Goal: Task Accomplishment & Management: Use online tool/utility

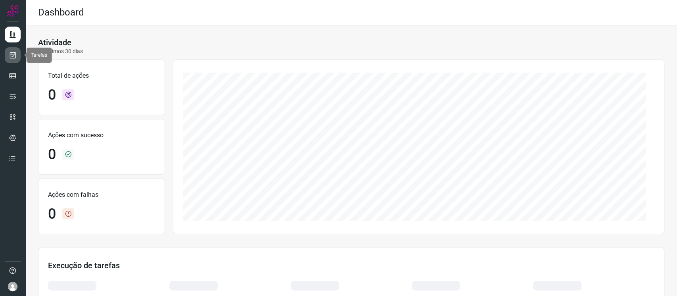
click at [10, 54] on icon at bounding box center [13, 55] width 8 height 8
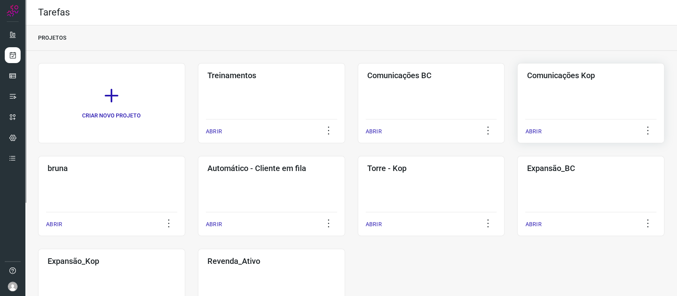
click at [575, 101] on div "Comunicações Kop ABRIR" at bounding box center [590, 103] width 147 height 80
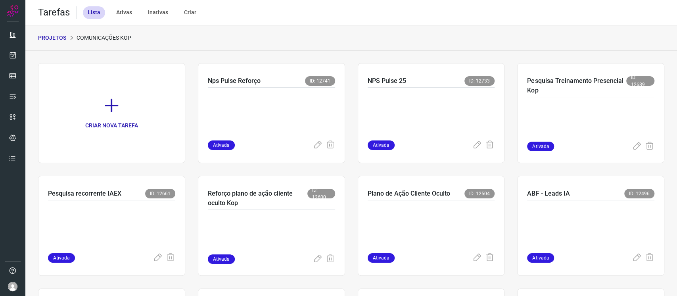
click at [112, 106] on icon at bounding box center [111, 105] width 17 height 17
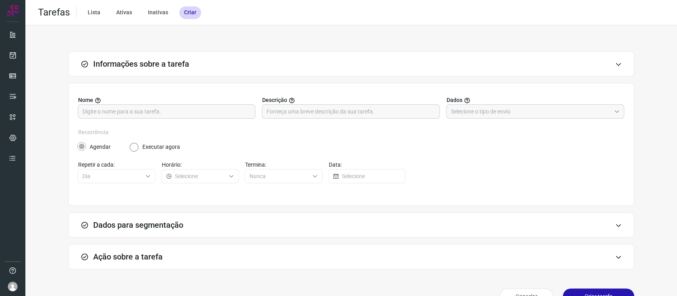
click at [212, 120] on div "Nome Descrição Dados" at bounding box center [351, 112] width 546 height 32
click at [211, 115] on input "text" at bounding box center [167, 111] width 168 height 13
type input "Pesquisa treinamento presencial out"
click at [458, 113] on input "text" at bounding box center [531, 111] width 160 height 13
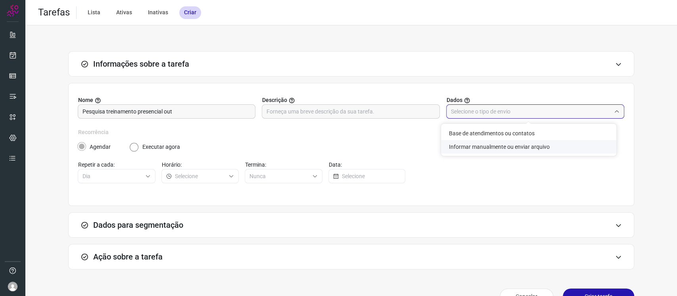
click at [474, 141] on li "Informar manualmente ou enviar arquivo" at bounding box center [528, 146] width 175 height 13
type input "Informar manualmente ou enviar arquivo"
radio input "false"
radio input "true"
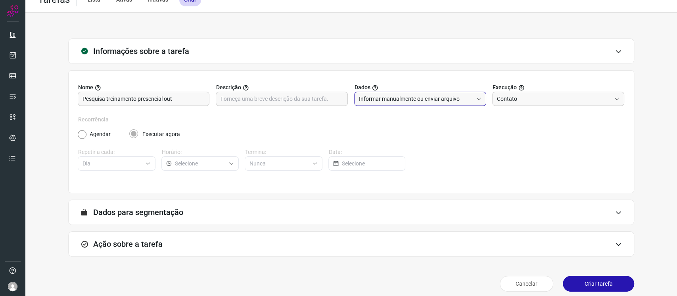
scroll to position [19, 0]
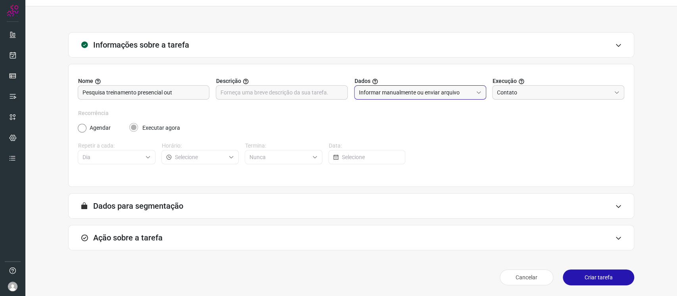
click at [409, 231] on div "Ação sobre a tarefa" at bounding box center [351, 237] width 566 height 25
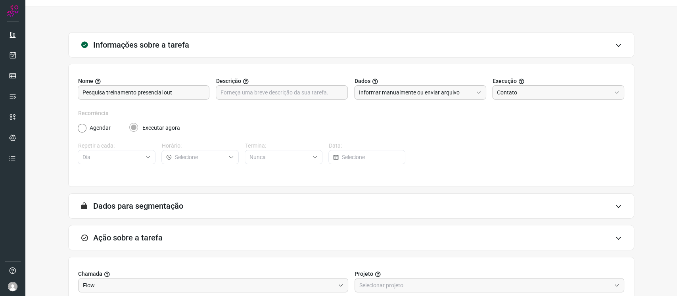
scroll to position [145, 0]
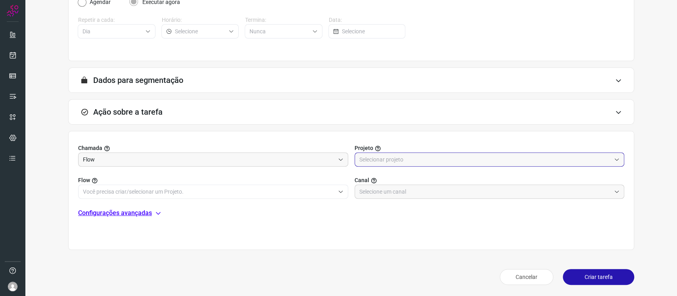
click at [395, 154] on input "text" at bounding box center [486, 159] width 252 height 13
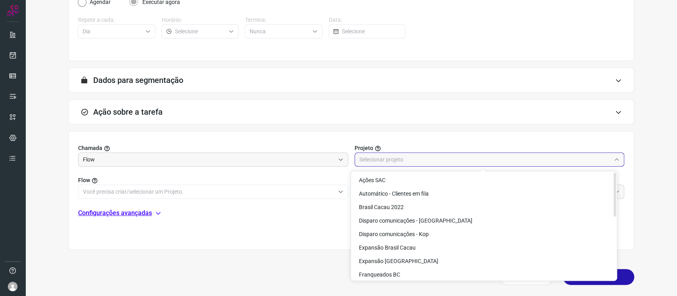
scroll to position [0, 0]
click at [438, 237] on li "Disparo comunicações - Kop" at bounding box center [484, 234] width 266 height 13
type input "Disparo comunicações - Kop"
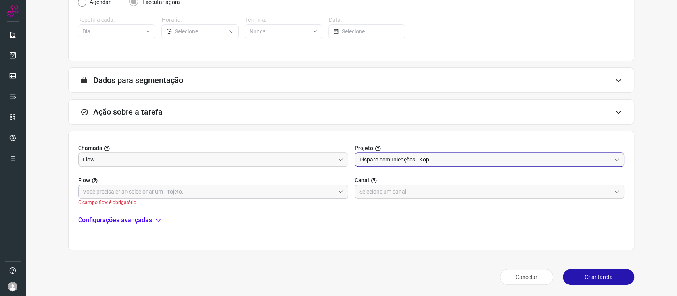
click at [296, 194] on input "text" at bounding box center [209, 191] width 252 height 13
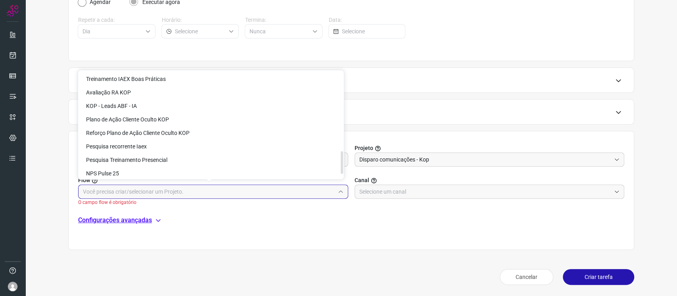
scroll to position [395, 0]
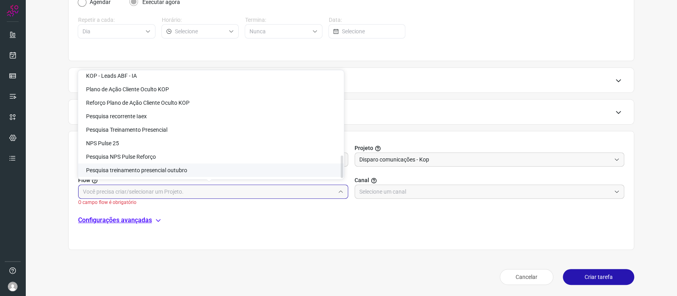
click at [167, 173] on span "Pesquisa treinamento presencial outubro" at bounding box center [136, 170] width 101 height 6
type input "Pesquisa treinamento presencial outubro"
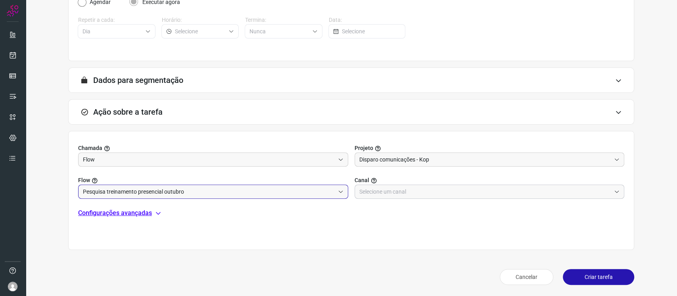
click at [424, 185] on input "text" at bounding box center [486, 191] width 252 height 13
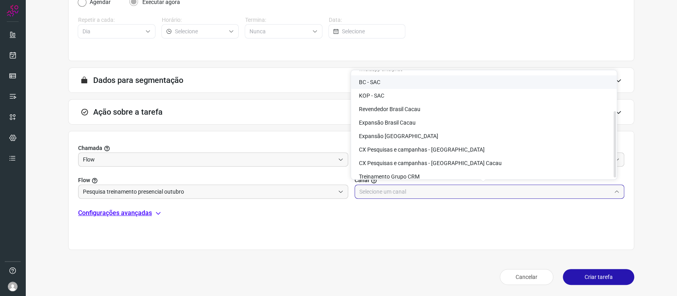
scroll to position [64, 0]
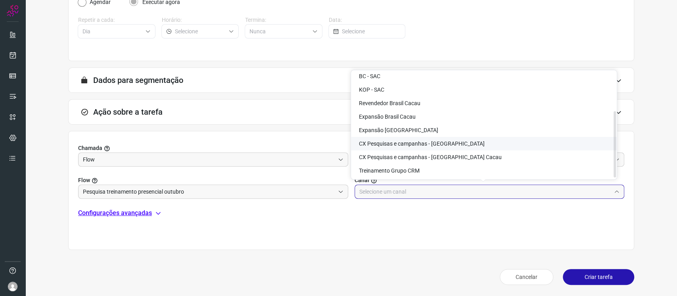
click at [476, 144] on li "CX Pesquisas e campanhas - Kopenhagen" at bounding box center [484, 143] width 266 height 13
type input "CX Pesquisas e campanhas - Kopenhagen"
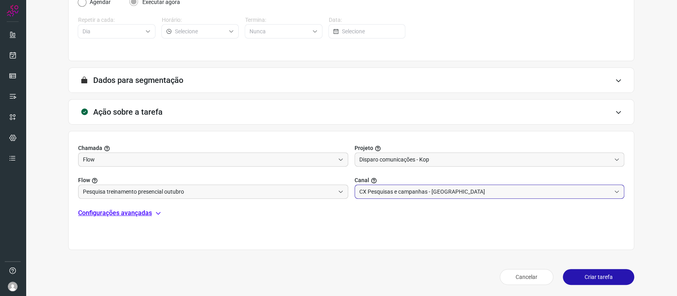
click at [613, 275] on button "Criar tarefa" at bounding box center [598, 277] width 71 height 16
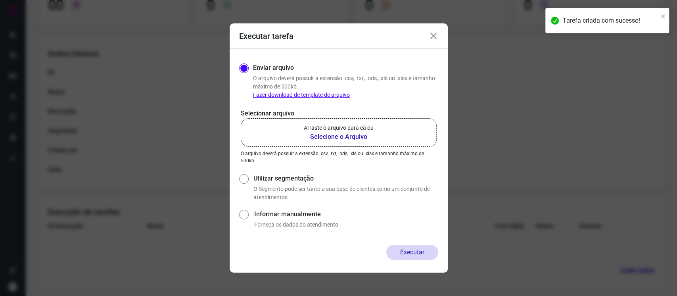
scroll to position [113, 0]
click at [344, 133] on b "Selecione o Arquivo" at bounding box center [339, 137] width 70 height 10
click at [0, 0] on input "Arraste o arquivo para cá ou Selecione o Arquivo" at bounding box center [0, 0] width 0 height 0
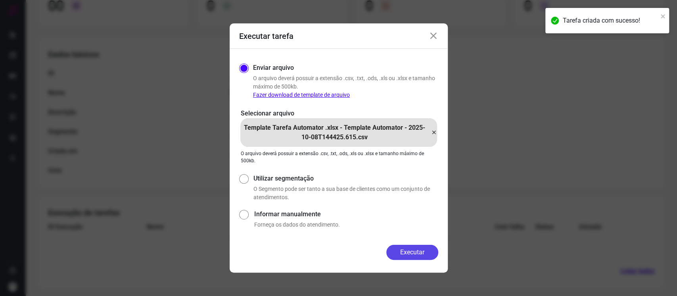
click at [413, 254] on button "Executar" at bounding box center [412, 252] width 52 height 15
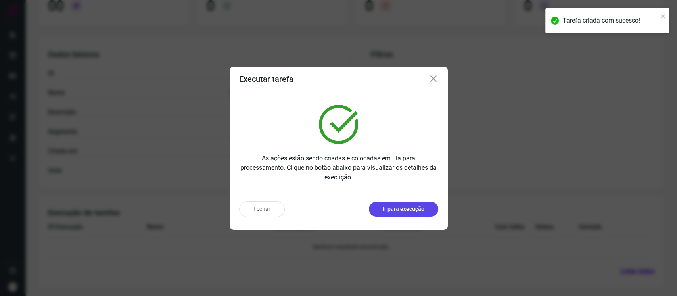
click at [413, 202] on button "Ir para execução" at bounding box center [403, 209] width 69 height 15
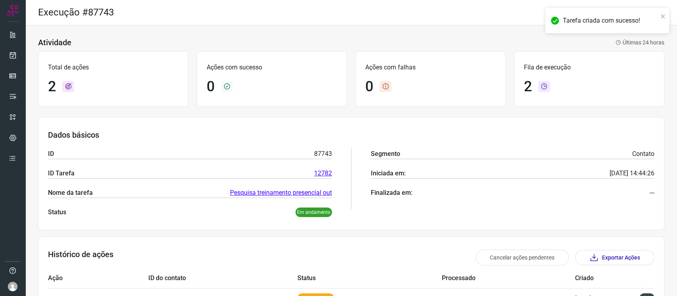
click at [667, 15] on div "Tarefa criada com sucesso!" at bounding box center [608, 20] width 124 height 25
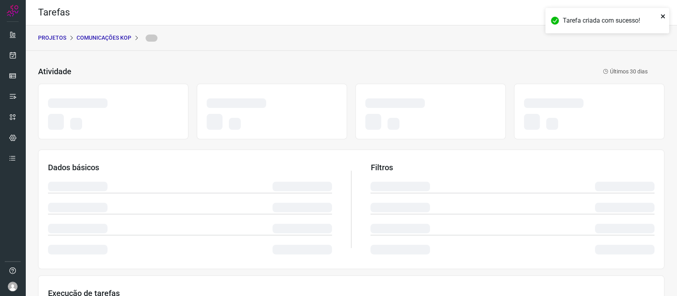
click at [661, 15] on icon "close" at bounding box center [664, 16] width 6 height 6
click at [648, 13] on icon at bounding box center [656, 12] width 17 height 17
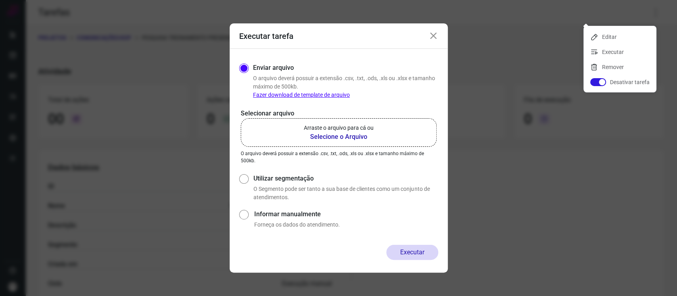
click at [344, 137] on b "Selecione o Arquivo" at bounding box center [339, 137] width 70 height 10
click at [0, 0] on input "Arraste o arquivo para cá ou Selecione o Arquivo" at bounding box center [0, 0] width 0 height 0
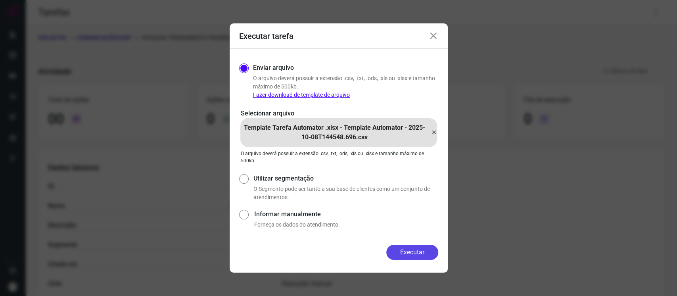
click at [424, 253] on button "Executar" at bounding box center [412, 252] width 52 height 15
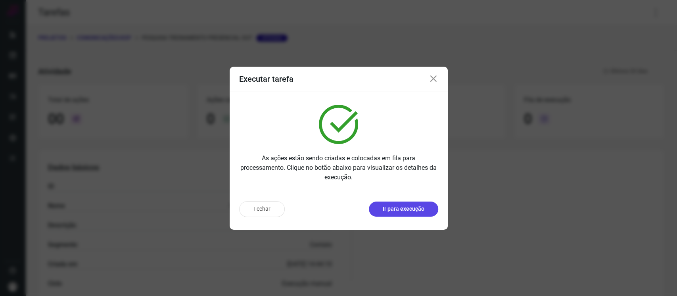
click at [416, 209] on p "Ir para execução" at bounding box center [404, 209] width 42 height 8
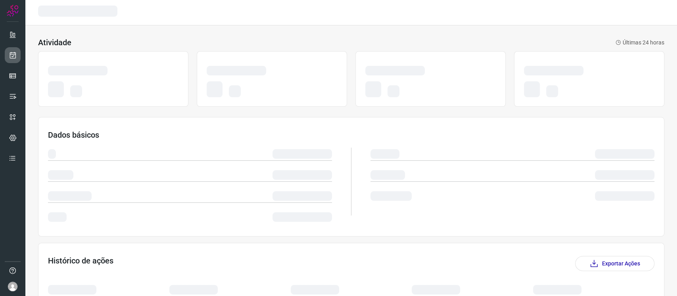
click at [15, 53] on icon at bounding box center [13, 55] width 8 height 8
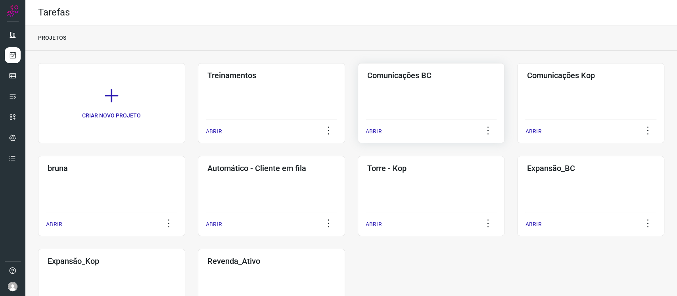
click at [478, 94] on div "Comunicações BC ABRIR" at bounding box center [431, 103] width 147 height 80
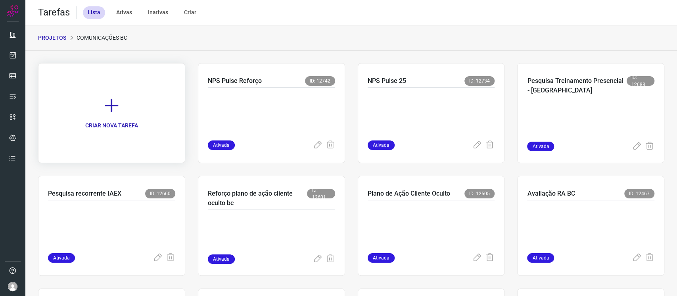
click at [134, 104] on link "CRIAR NOVA TAREFA" at bounding box center [111, 113] width 147 height 100
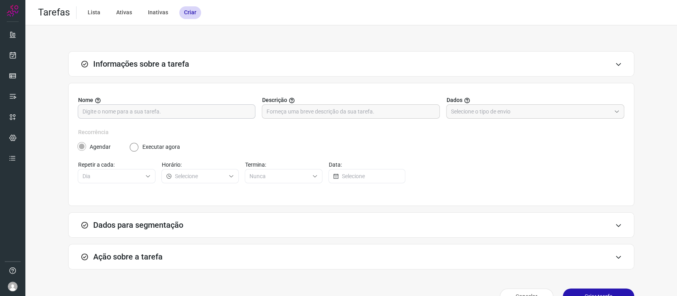
click at [149, 115] on input "text" at bounding box center [167, 111] width 168 height 13
type input "Pesquisa treinamento presencial out"
click at [539, 108] on input "text" at bounding box center [531, 111] width 160 height 13
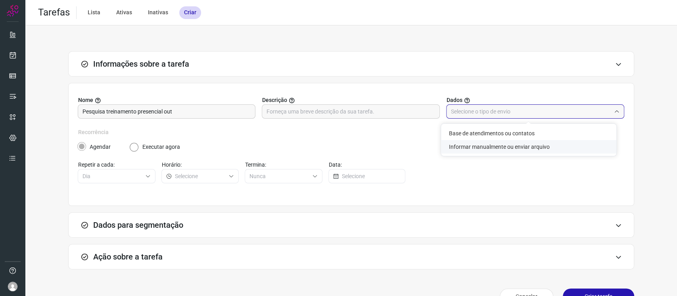
click at [521, 149] on li "Informar manualmente ou enviar arquivo" at bounding box center [528, 146] width 175 height 13
type input "Informar manualmente ou enviar arquivo"
radio input "false"
radio input "true"
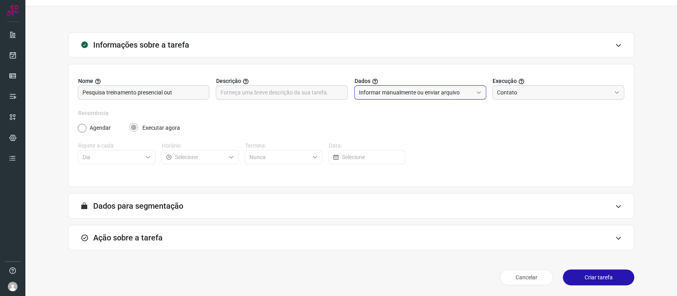
click at [381, 240] on div "Ação sobre a tarefa" at bounding box center [351, 237] width 566 height 25
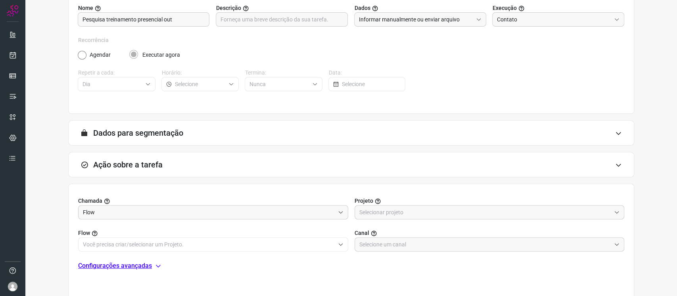
scroll to position [145, 0]
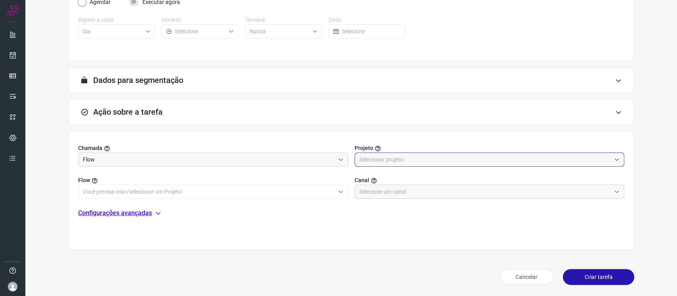
click at [383, 161] on input "text" at bounding box center [486, 159] width 252 height 13
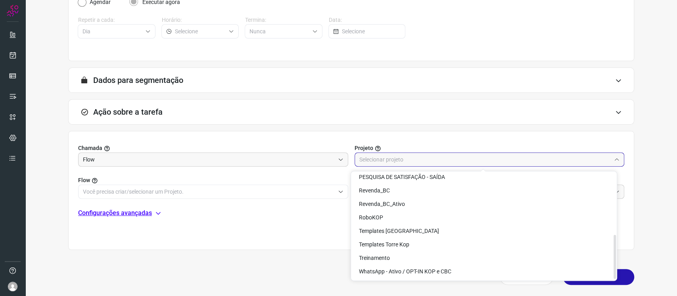
scroll to position [0, 0]
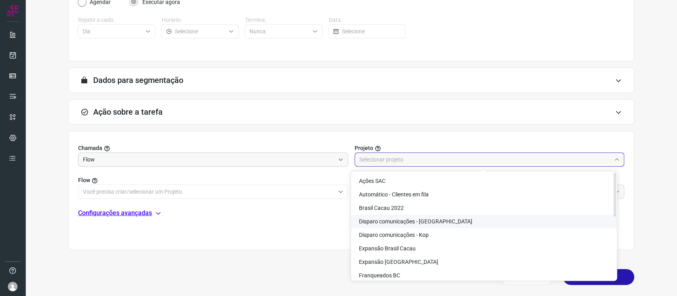
click at [450, 217] on li "Disparo comunicações - BC" at bounding box center [484, 221] width 266 height 13
type input "Disparo comunicações - BC"
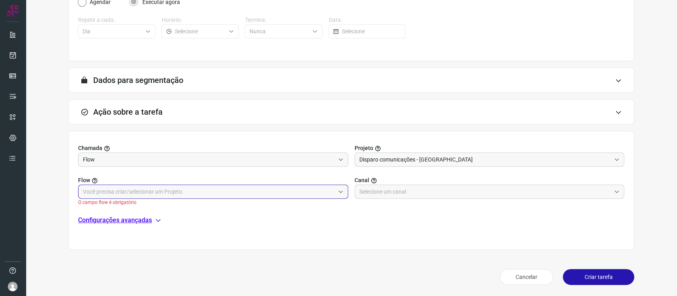
click at [304, 193] on input "text" at bounding box center [209, 191] width 252 height 13
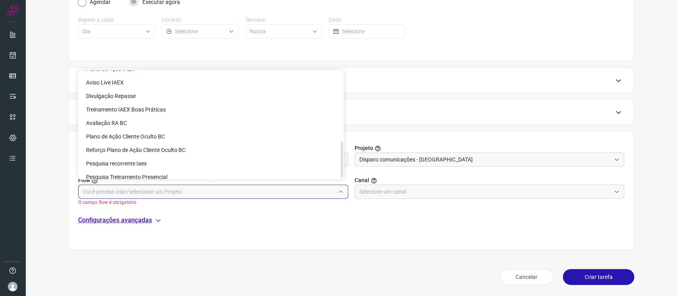
scroll to position [206, 0]
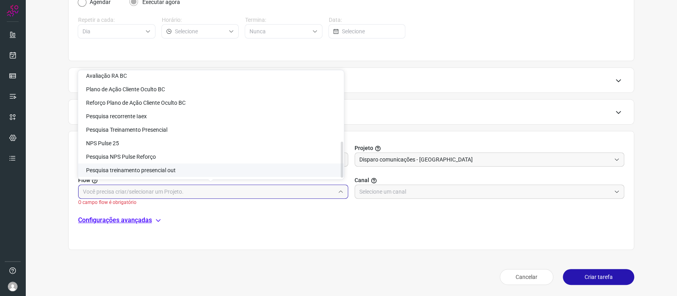
click at [255, 170] on li "Pesquisa treinamento presencial out" at bounding box center [211, 169] width 266 height 13
type input "Pesquisa treinamento presencial out"
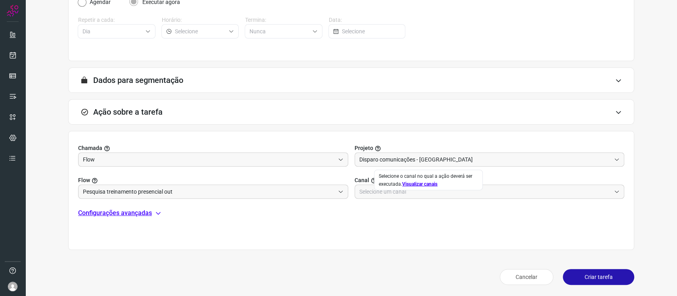
click at [404, 186] on link "Visualizar canais" at bounding box center [419, 184] width 35 height 6
click at [393, 195] on input "text" at bounding box center [486, 191] width 252 height 13
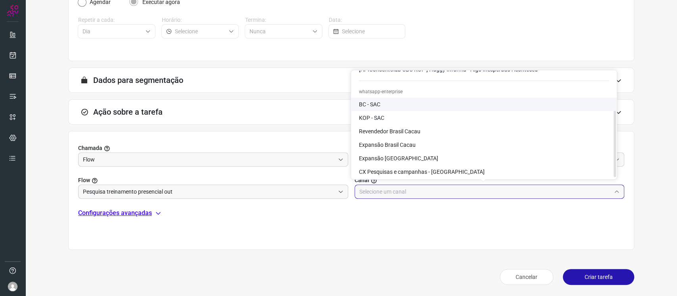
scroll to position [64, 0]
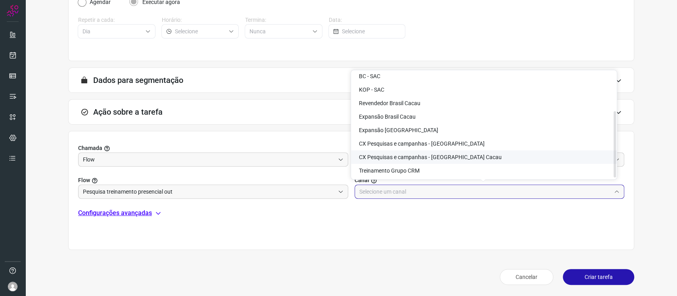
click at [472, 154] on li "CX Pesquisas e campanhas - Brasil Cacau" at bounding box center [484, 156] width 266 height 13
type input "CX Pesquisas e campanhas - Brasil Cacau"
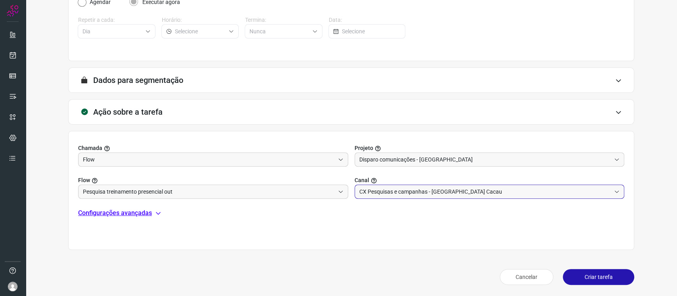
click at [585, 283] on button "Criar tarefa" at bounding box center [598, 277] width 71 height 16
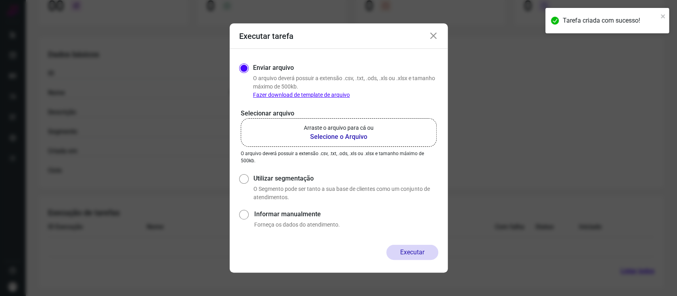
click at [350, 140] on b "Selecione o Arquivo" at bounding box center [339, 137] width 70 height 10
click at [0, 0] on input "Arraste o arquivo para cá ou Selecione o Arquivo" at bounding box center [0, 0] width 0 height 0
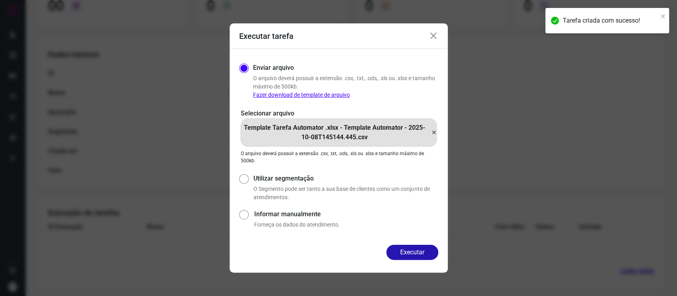
click at [435, 35] on icon at bounding box center [434, 36] width 10 height 10
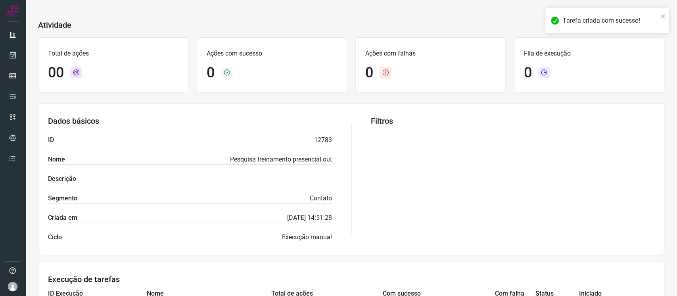
scroll to position [0, 0]
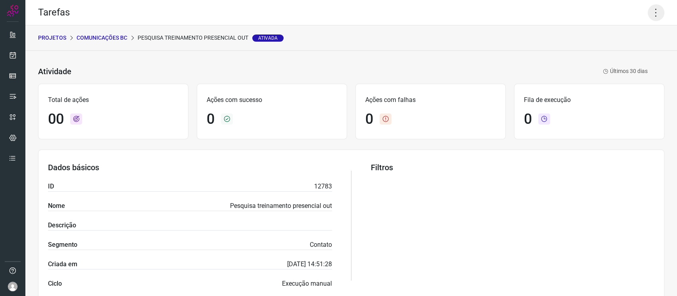
click at [650, 12] on icon at bounding box center [656, 12] width 17 height 17
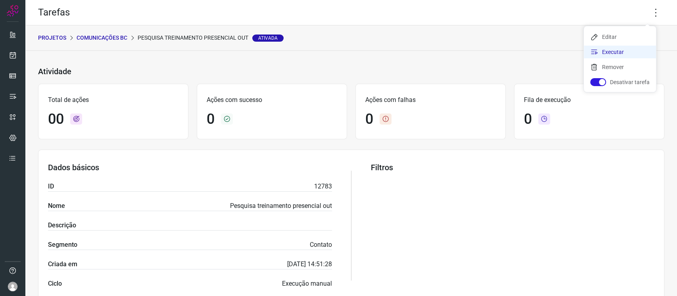
click at [624, 53] on li "Executar" at bounding box center [620, 52] width 72 height 13
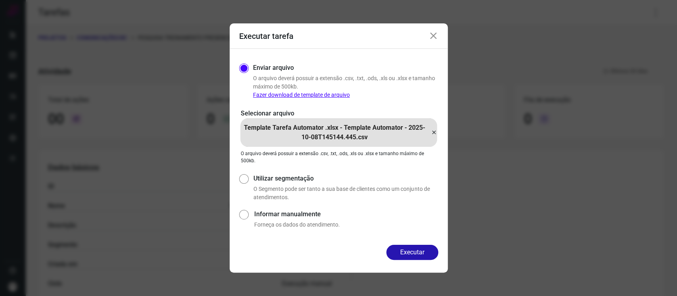
click at [352, 131] on p "Template Tarefa Automator .xlsx - Template Automator - 2025-10-08T145144.445.csv" at bounding box center [334, 132] width 188 height 19
click at [0, 0] on input "Template Tarefa Automator .xlsx - Template Automator - 2025-10-08T145144.445.csv" at bounding box center [0, 0] width 0 height 0
click at [440, 247] on div "Executar" at bounding box center [339, 259] width 218 height 28
click at [428, 252] on button "Executar" at bounding box center [412, 252] width 52 height 15
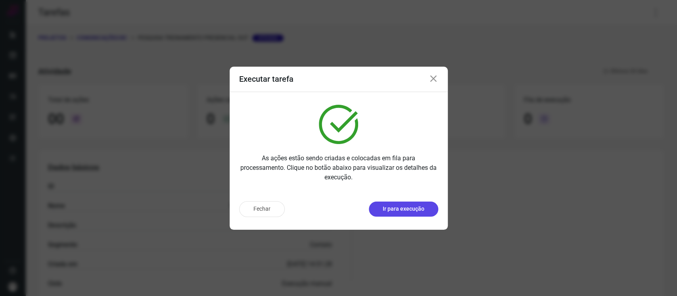
click at [410, 213] on button "Ir para execução" at bounding box center [403, 209] width 69 height 15
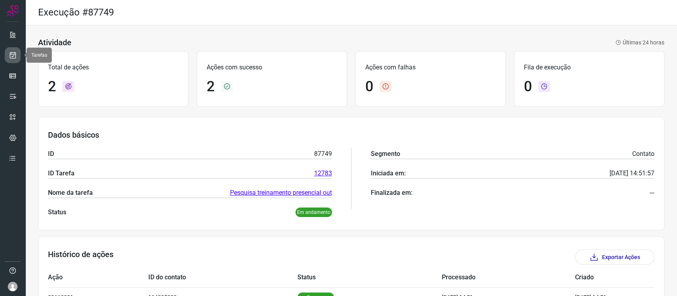
click at [10, 56] on icon at bounding box center [13, 55] width 8 height 8
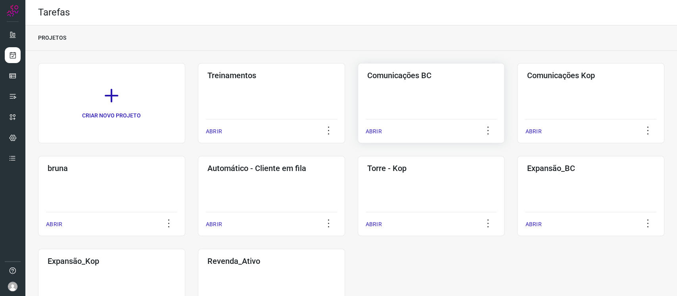
click at [435, 100] on div "Comunicações BC ABRIR" at bounding box center [431, 103] width 147 height 80
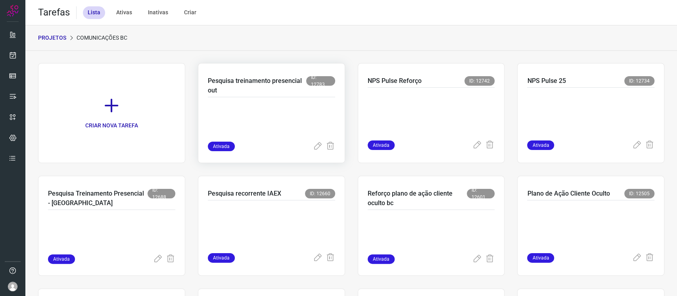
click at [235, 107] on p at bounding box center [267, 122] width 119 height 40
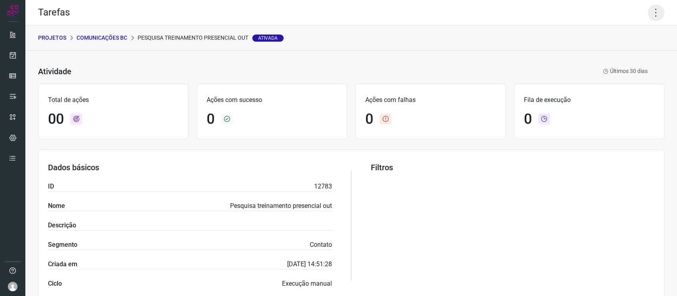
click at [648, 17] on icon at bounding box center [656, 12] width 17 height 17
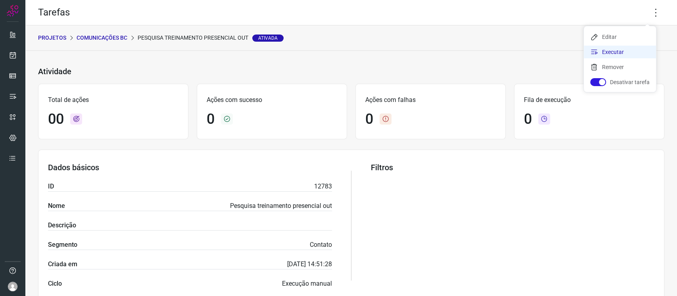
click at [625, 54] on li "Executar" at bounding box center [620, 52] width 72 height 13
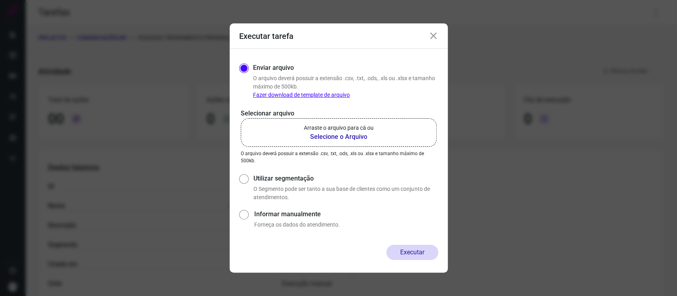
click at [388, 133] on label "Arraste o arquivo para cá ou Selecione o Arquivo" at bounding box center [339, 132] width 196 height 29
click at [0, 0] on input "Arraste o arquivo para cá ou Selecione o Arquivo" at bounding box center [0, 0] width 0 height 0
click at [438, 38] on icon at bounding box center [434, 36] width 10 height 10
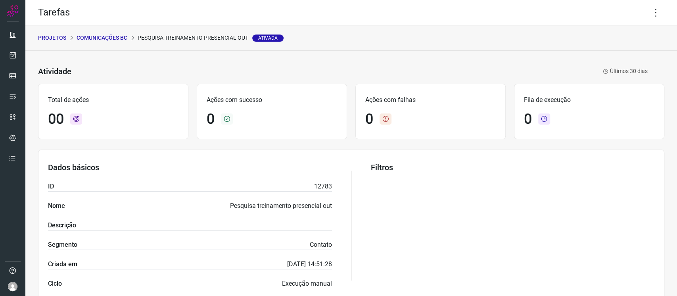
click at [635, 14] on div "Tarefas" at bounding box center [351, 12] width 652 height 25
click at [648, 13] on icon at bounding box center [656, 12] width 17 height 17
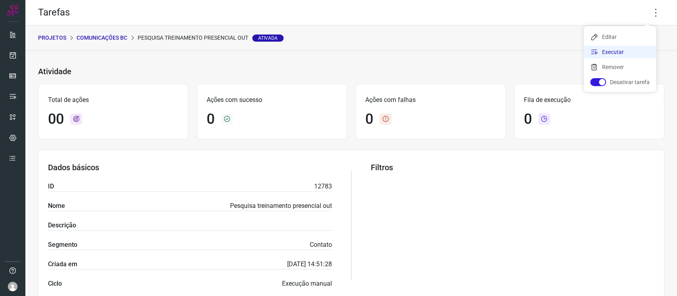
click at [609, 58] on li "Executar" at bounding box center [620, 52] width 72 height 13
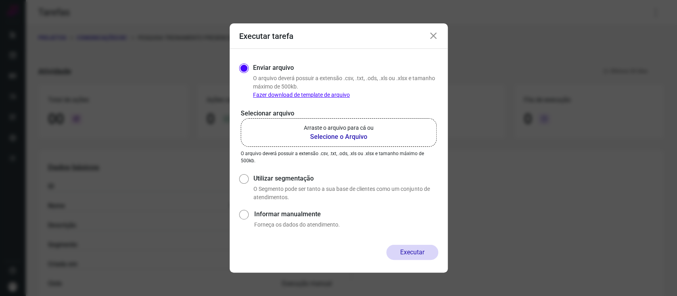
click at [342, 126] on p "Arraste o arquivo para cá ou" at bounding box center [339, 128] width 70 height 8
click at [0, 0] on input "Arraste o arquivo para cá ou Selecione o Arquivo" at bounding box center [0, 0] width 0 height 0
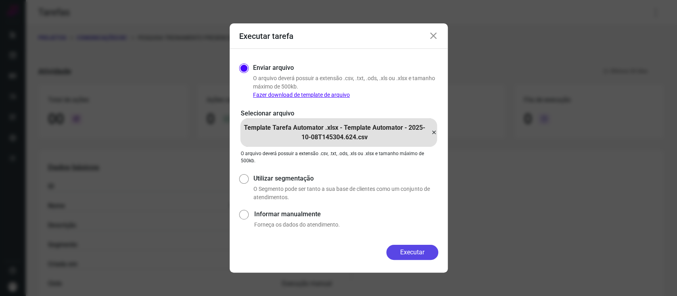
click at [410, 258] on button "Executar" at bounding box center [412, 252] width 52 height 15
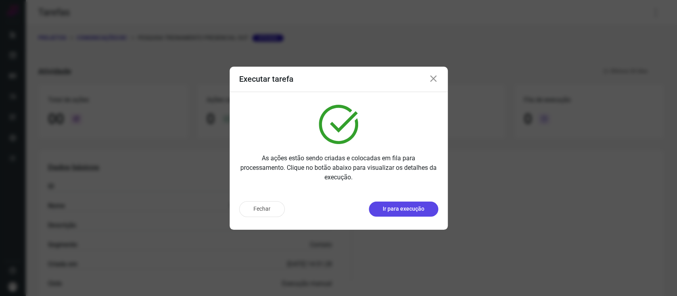
click at [390, 212] on p "Ir para execução" at bounding box center [404, 209] width 42 height 8
